Goal: Find specific page/section

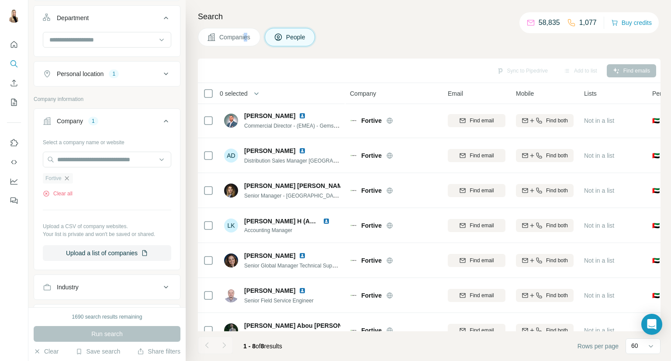
click at [66, 176] on icon "button" at bounding box center [67, 178] width 4 height 4
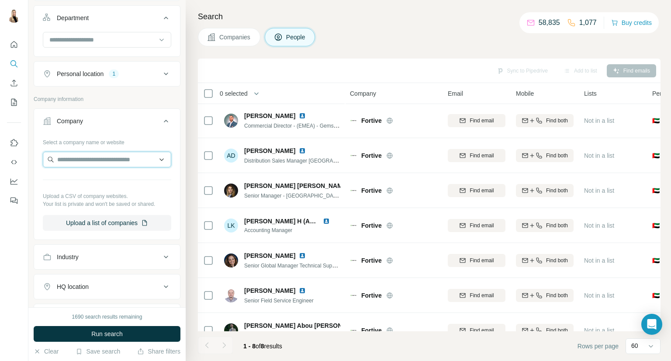
click at [108, 157] on input "text" at bounding box center [107, 160] width 128 height 16
type input "**********"
